Goal: Task Accomplishment & Management: Manage account settings

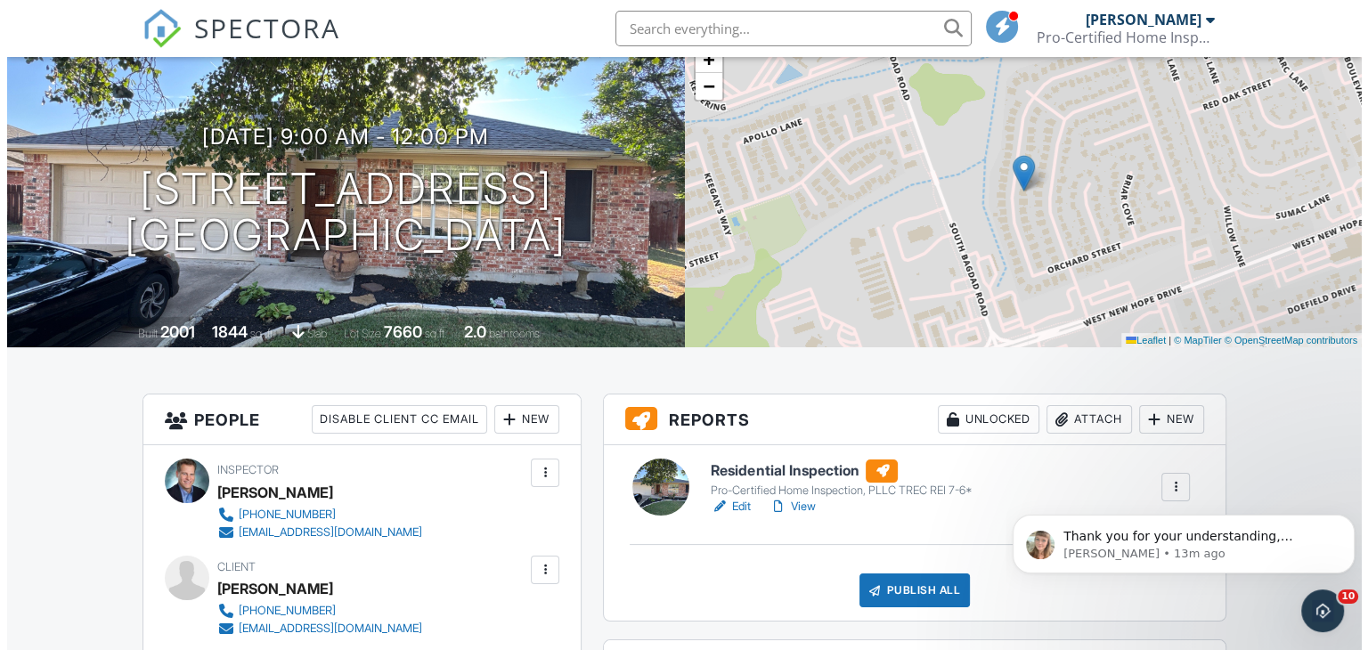
scroll to position [178, 0]
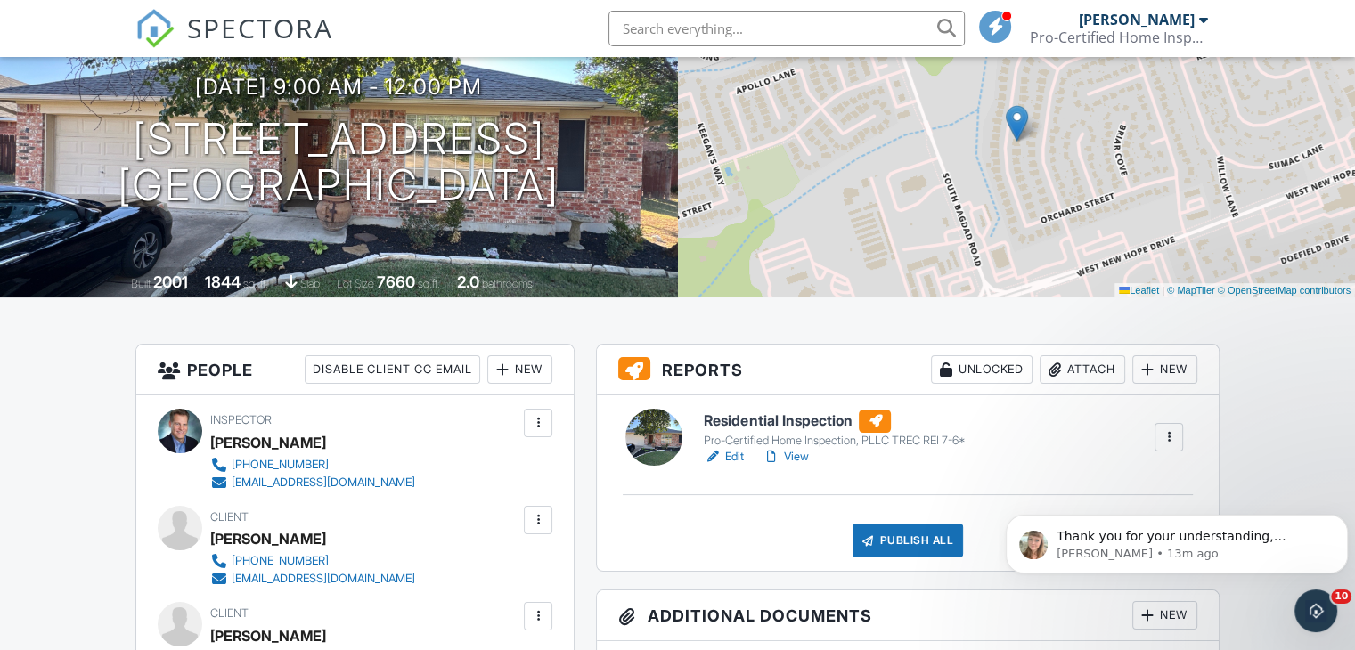
click at [1074, 373] on div "Attach" at bounding box center [1081, 369] width 85 height 28
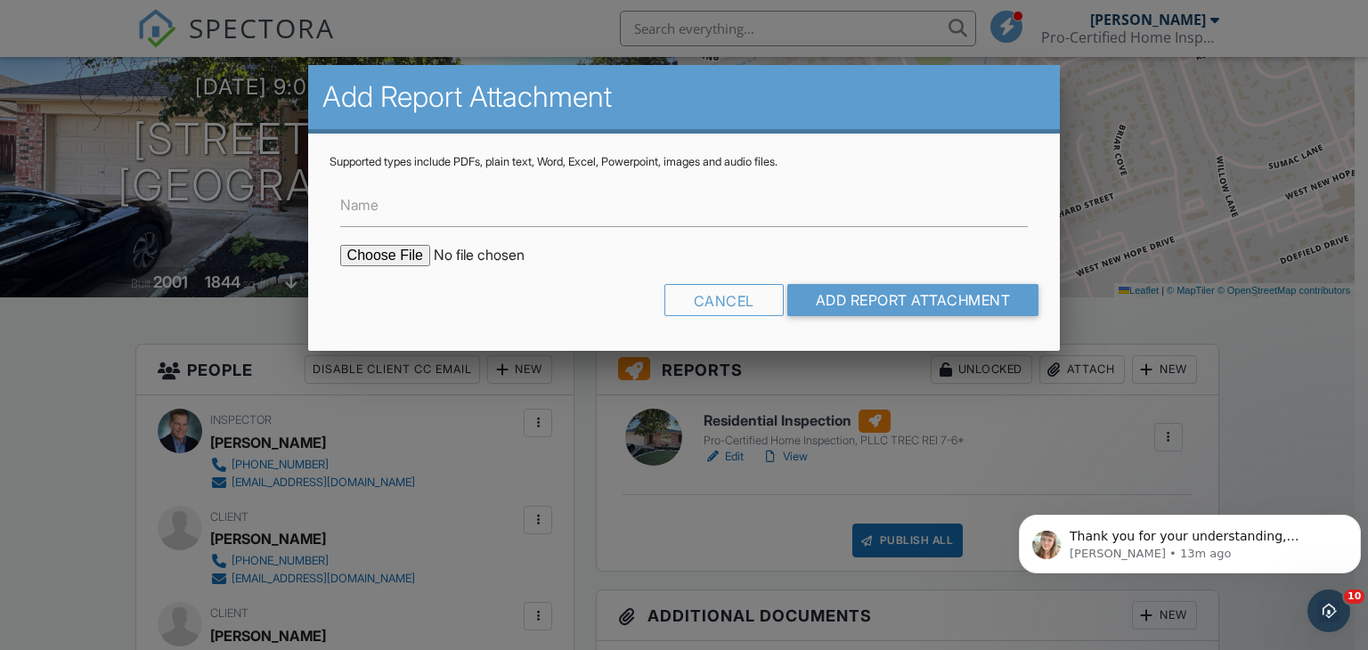
click at [390, 248] on input "file" at bounding box center [491, 255] width 303 height 21
type input "C:\fakepath\250927_WDI_0000023972_638_Columbine_Avenue_Cedar_Park_TX_78613.pdf"
click at [484, 206] on input "Name" at bounding box center [684, 205] width 688 height 44
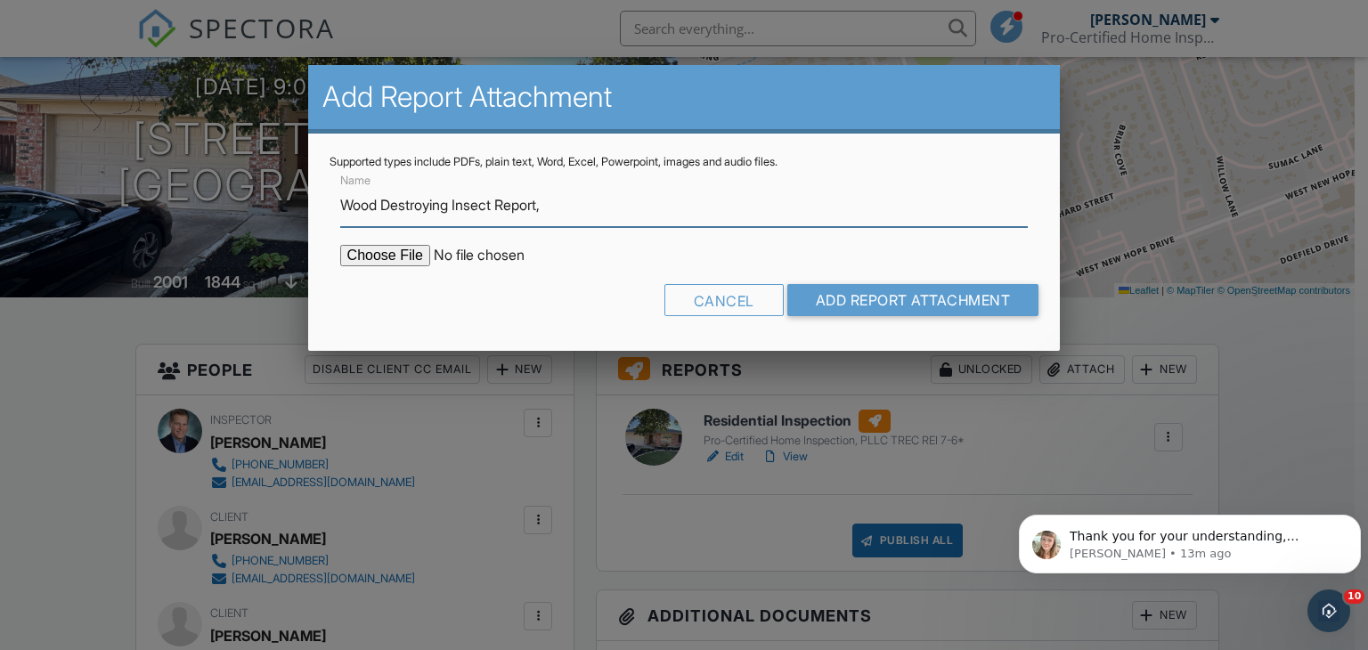
click at [578, 209] on input "Wood Destroying Insect Report," at bounding box center [684, 205] width 688 height 44
type input "Wood Destroying Insect Report, [STREET_ADDRESS]"
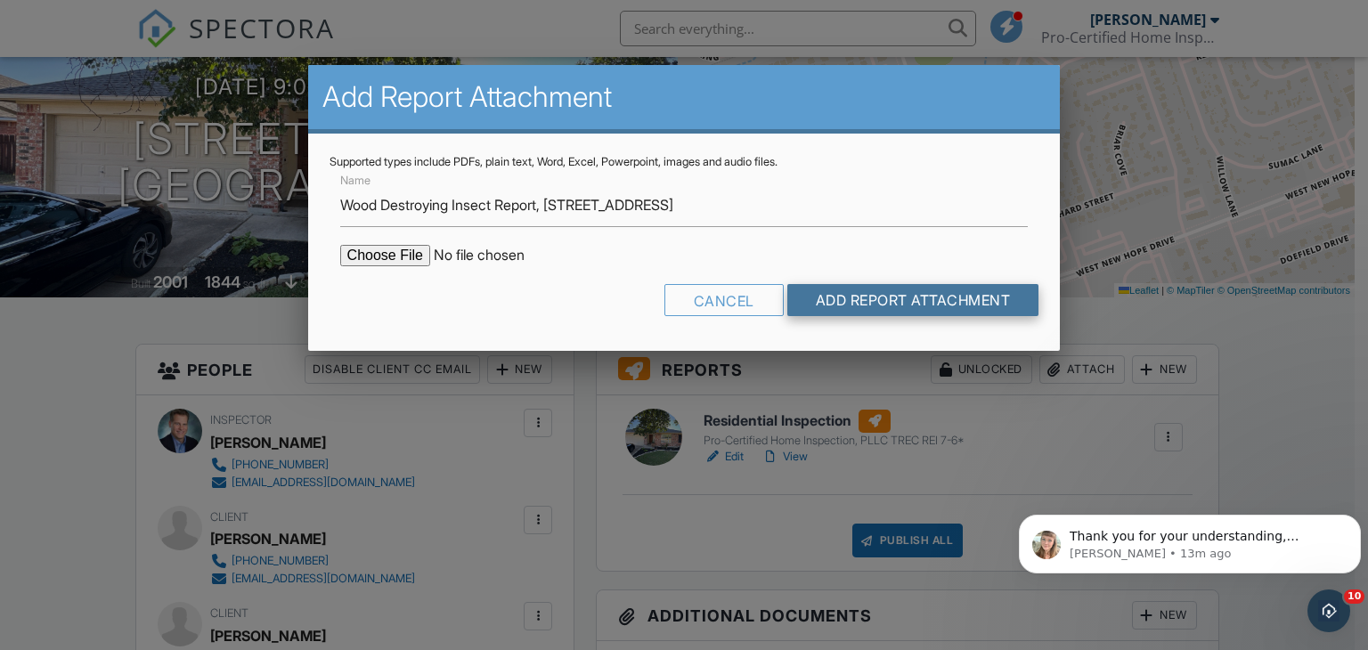
click at [867, 300] on input "Add Report Attachment" at bounding box center [913, 300] width 252 height 32
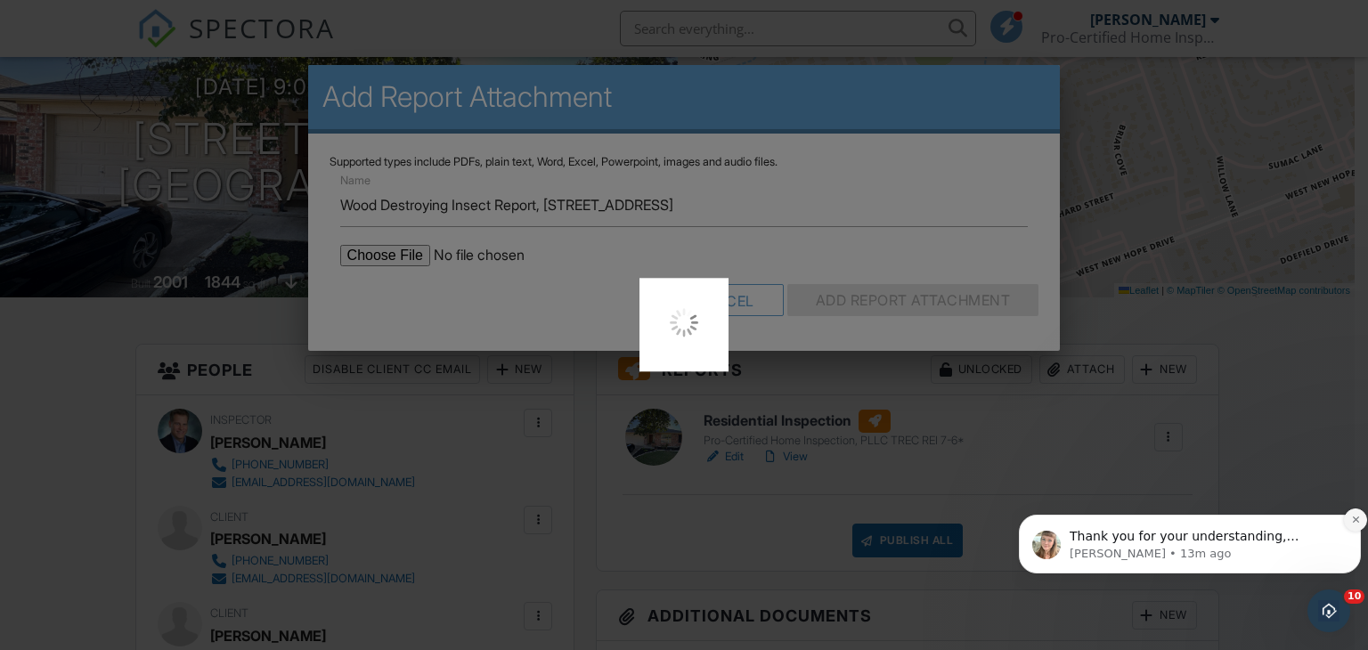
click at [1354, 517] on icon "Dismiss notification" at bounding box center [1356, 520] width 10 height 10
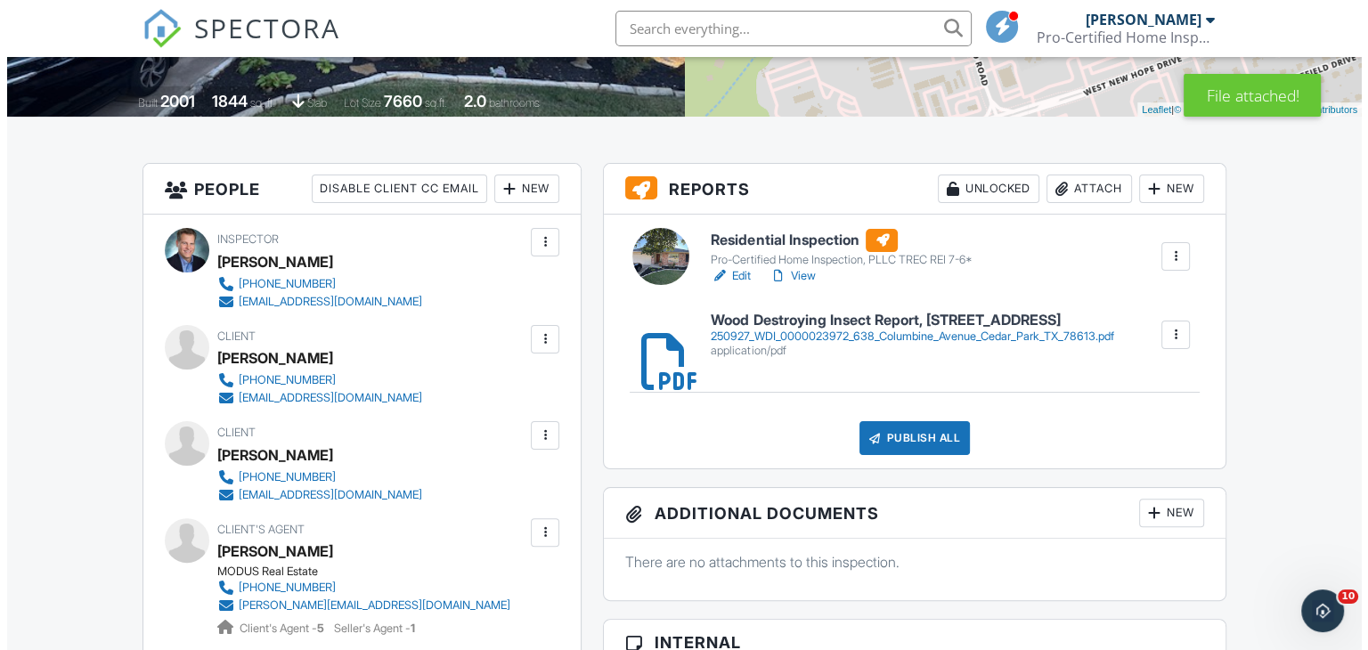
scroll to position [445, 0]
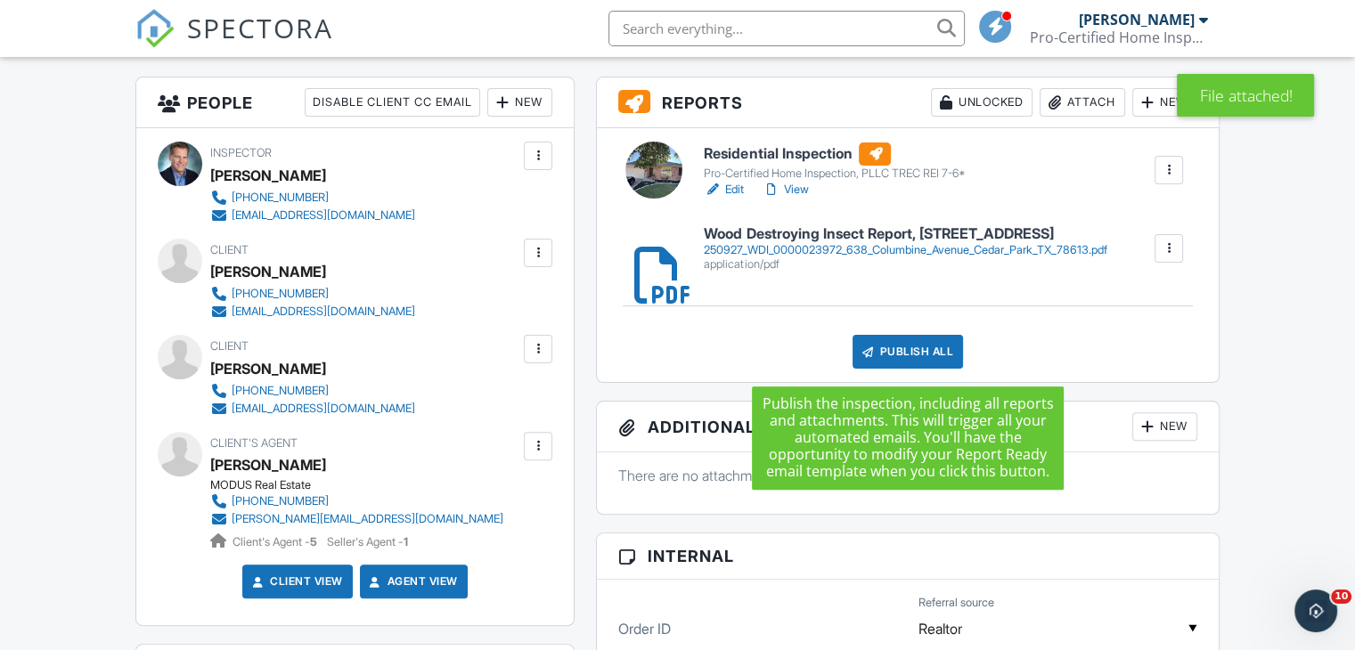
click at [898, 361] on div "Publish All" at bounding box center [907, 352] width 111 height 34
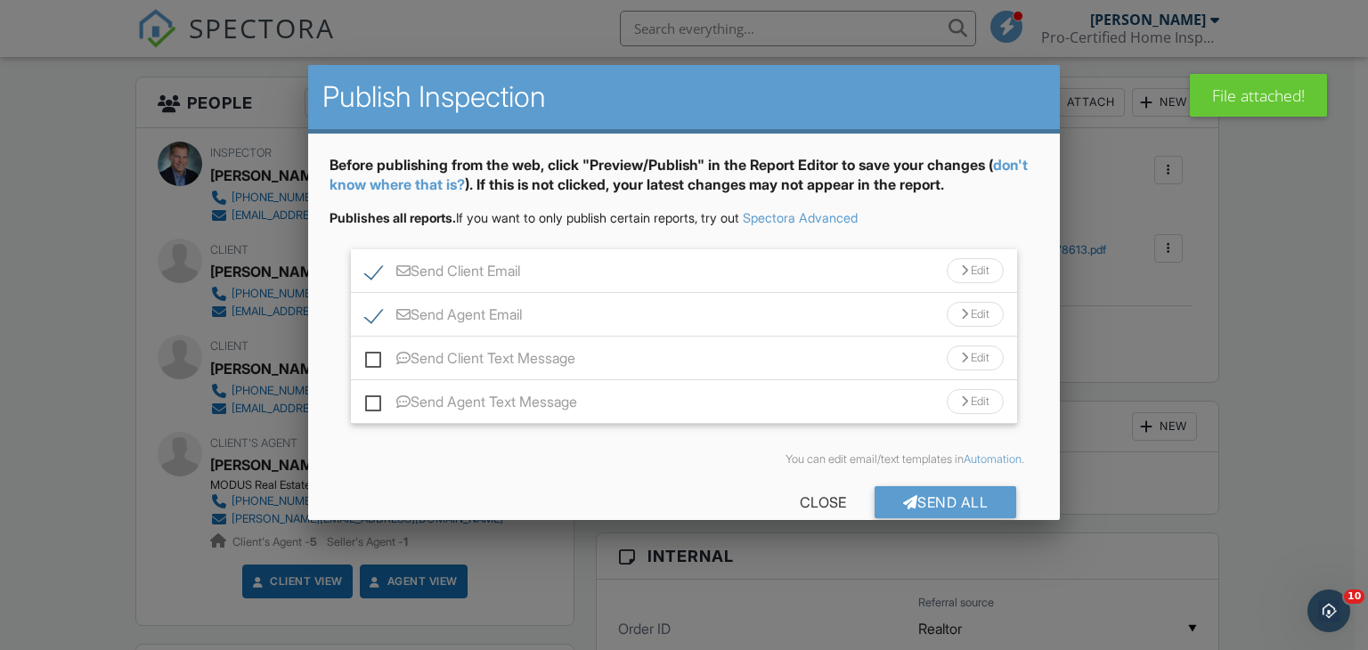
click at [906, 500] on div "Send All" at bounding box center [946, 502] width 142 height 32
